Goal: Task Accomplishment & Management: Manage account settings

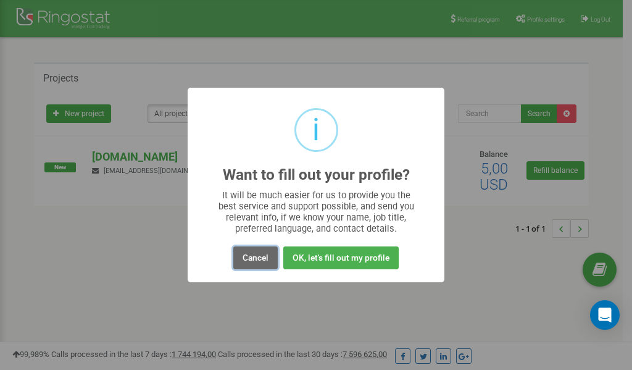
click at [253, 258] on button "Cancel" at bounding box center [255, 257] width 44 height 23
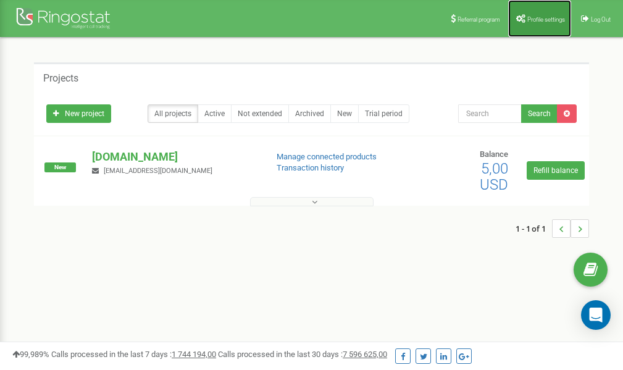
click at [533, 23] on link "Profile settings" at bounding box center [539, 18] width 63 height 37
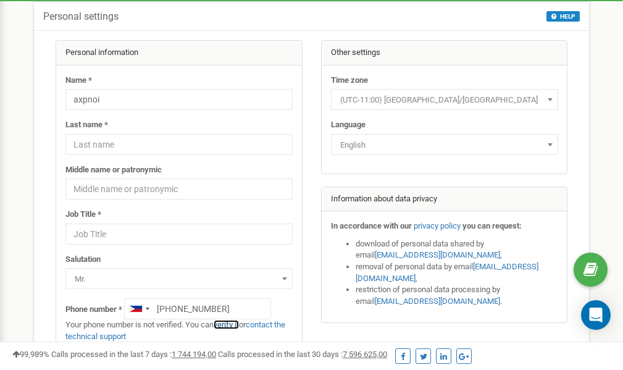
click at [231, 324] on link "verify it" at bounding box center [226, 324] width 25 height 9
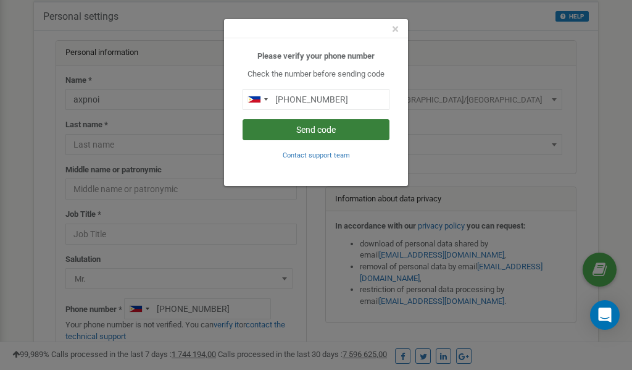
click at [302, 131] on button "Send code" at bounding box center [316, 129] width 147 height 21
